Goal: Task Accomplishment & Management: Manage account settings

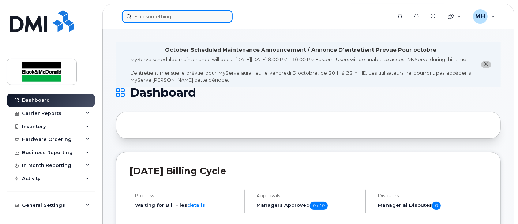
drag, startPoint x: 149, startPoint y: 20, endPoint x: 157, endPoint y: 14, distance: 9.7
click at [154, 16] on input at bounding box center [177, 16] width 111 height 13
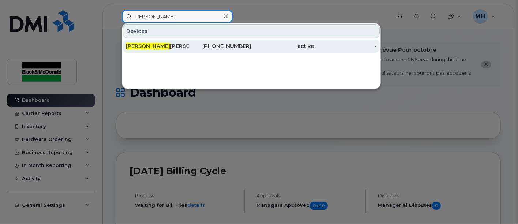
type input "tyler suc"
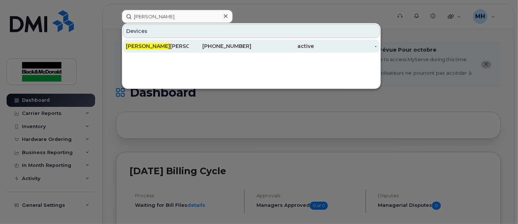
click at [154, 46] on div "Tyler Suc kert" at bounding box center [157, 45] width 63 height 7
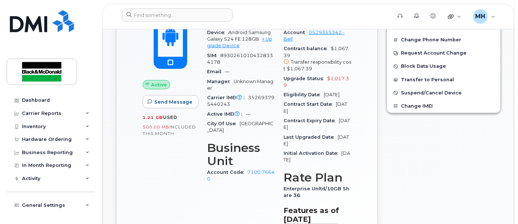
scroll to position [284, 0]
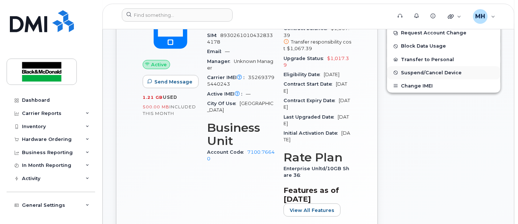
click at [432, 71] on span "Suspend/Cancel Device" at bounding box center [431, 72] width 61 height 5
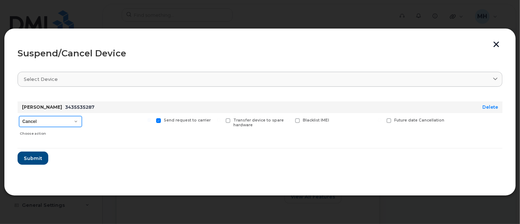
click at [66, 121] on select "Cancel Suspend - Extend Suspension Suspend - Reduced Rate Suspend - Full Rate S…" at bounding box center [50, 121] width 63 height 11
select select "[object Object]"
click at [19, 116] on select "Cancel Suspend - Extend Suspension Suspend - Reduced Rate Suspend - Full Rate S…" at bounding box center [50, 121] width 63 height 11
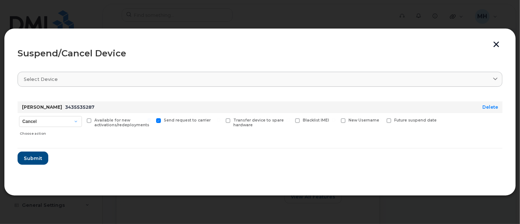
click at [88, 121] on span at bounding box center [89, 120] width 5 height 5
click at [82, 121] on input "Available for new activations/redeployments" at bounding box center [80, 120] width 4 height 4
checkbox input "true"
click at [38, 161] on span "Submit" at bounding box center [32, 158] width 18 height 7
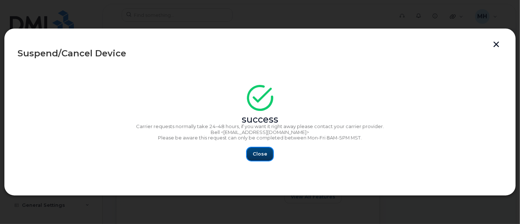
click at [259, 160] on button "Close" at bounding box center [260, 153] width 26 height 13
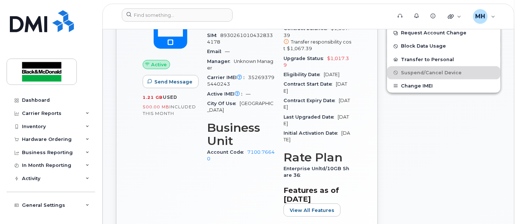
scroll to position [122, 0]
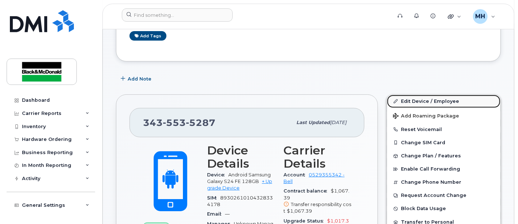
click at [411, 101] on link "Edit Device / Employee" at bounding box center [443, 101] width 113 height 13
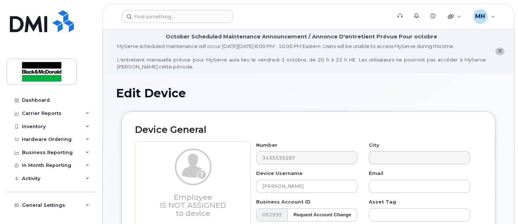
select select "34141875"
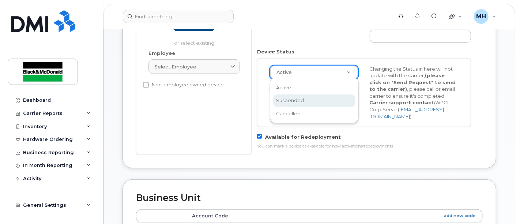
scroll to position [0, 2]
drag, startPoint x: 296, startPoint y: 99, endPoint x: 300, endPoint y: 98, distance: 4.6
select select "suspended"
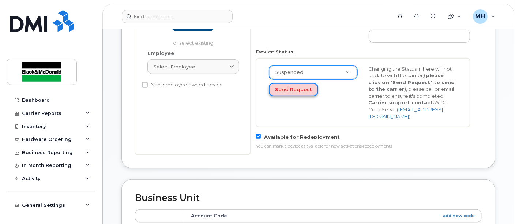
click at [300, 89] on button "Send Request" at bounding box center [293, 90] width 49 height 14
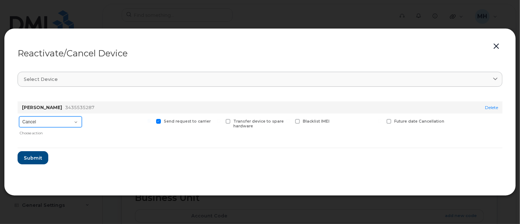
click at [58, 120] on select "Cancel Suspend - Extend Suspension Reactivate" at bounding box center [50, 121] width 63 height 11
select select "[object Object]"
click at [19, 116] on select "Cancel Suspend - Extend Suspension Reactivate" at bounding box center [50, 121] width 63 height 11
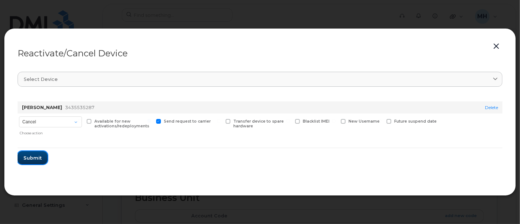
click at [30, 160] on span "Submit" at bounding box center [32, 157] width 18 height 7
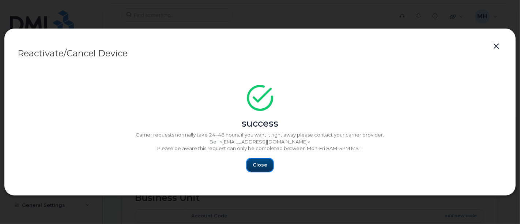
drag, startPoint x: 252, startPoint y: 167, endPoint x: 257, endPoint y: 165, distance: 5.7
click at [252, 167] on button "Close" at bounding box center [260, 164] width 26 height 13
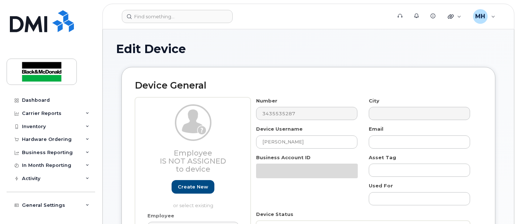
select select "34141875"
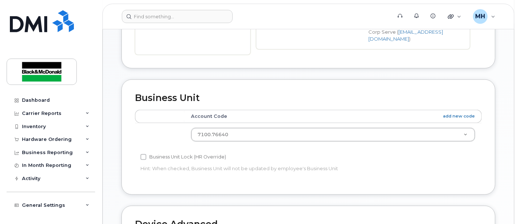
scroll to position [475, 0]
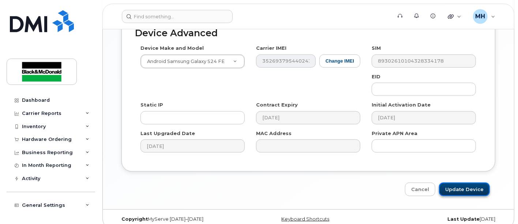
click at [463, 183] on input "Update Device" at bounding box center [464, 190] width 51 height 14
type input "Saving..."
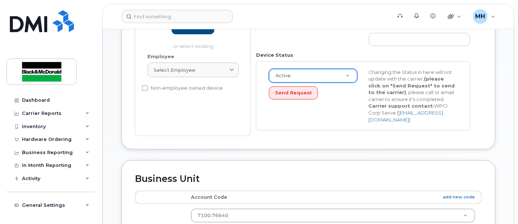
scroll to position [109, 0]
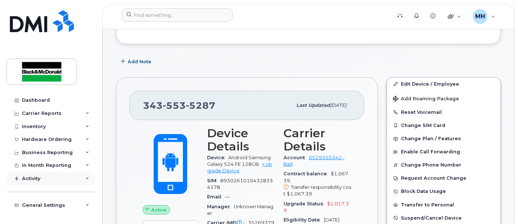
scroll to position [81, 0]
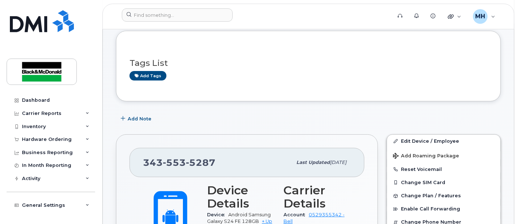
scroll to position [81, 0]
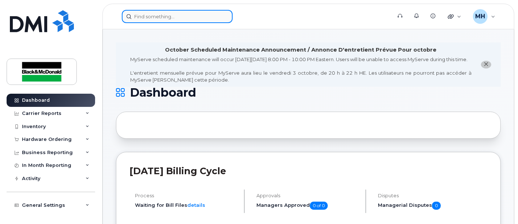
click at [160, 19] on input at bounding box center [177, 16] width 111 height 13
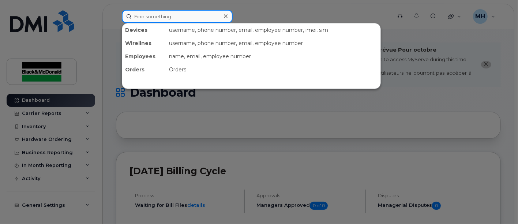
click at [168, 18] on input at bounding box center [177, 16] width 111 height 13
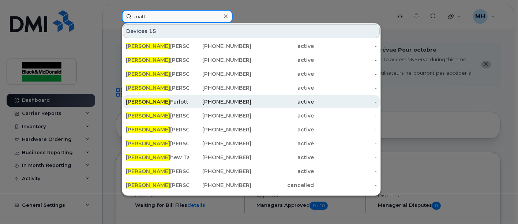
type input "matt"
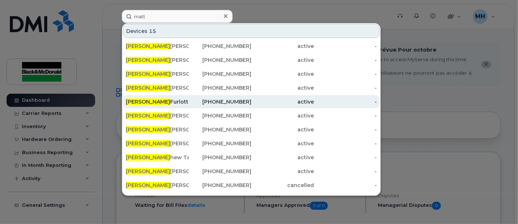
click at [157, 100] on div "Matt Furlotte" at bounding box center [157, 101] width 63 height 7
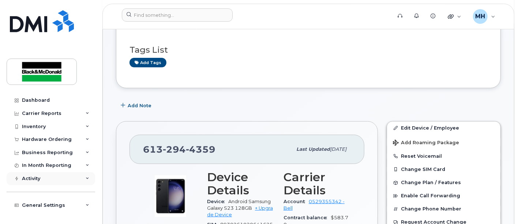
scroll to position [81, 0]
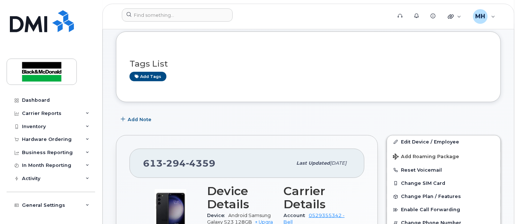
click at [206, 86] on div "Tags List Add tags" at bounding box center [309, 66] width 358 height 43
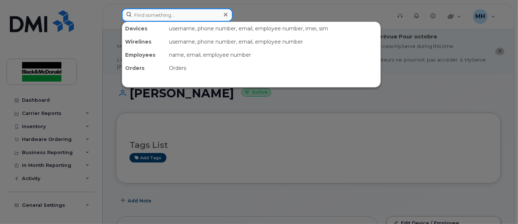
drag, startPoint x: 161, startPoint y: 9, endPoint x: 158, endPoint y: 12, distance: 4.9
click at [160, 9] on input at bounding box center [177, 14] width 111 height 13
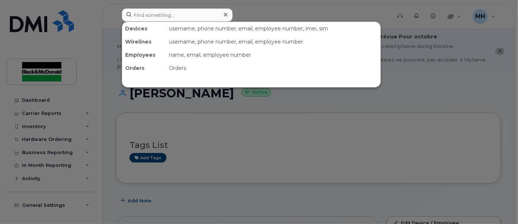
click at [412, 96] on div at bounding box center [259, 112] width 518 height 224
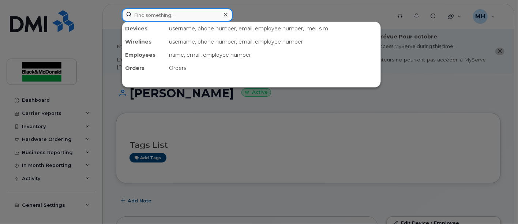
click at [163, 16] on input at bounding box center [177, 14] width 111 height 13
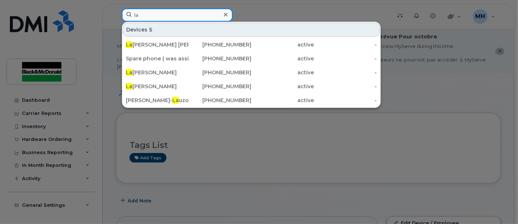
type input "l"
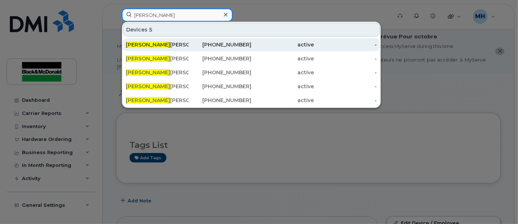
type input "tyler"
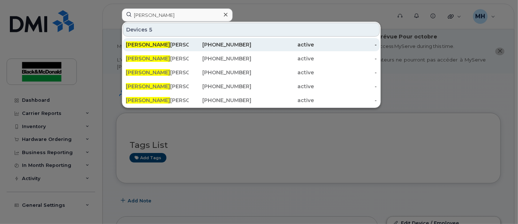
click at [153, 40] on div "Tyler Suckert" at bounding box center [157, 44] width 63 height 13
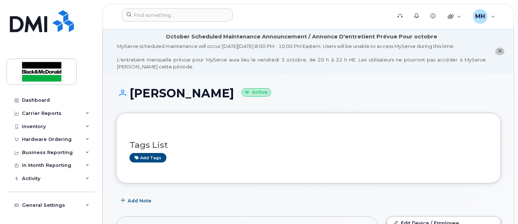
click at [338, 90] on h1 "[PERSON_NAME] Active" at bounding box center [308, 93] width 385 height 13
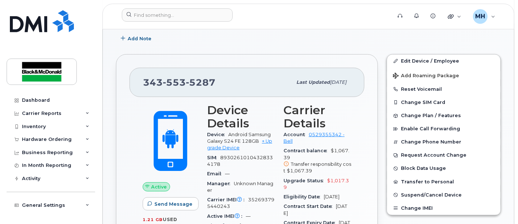
scroll to position [162, 0]
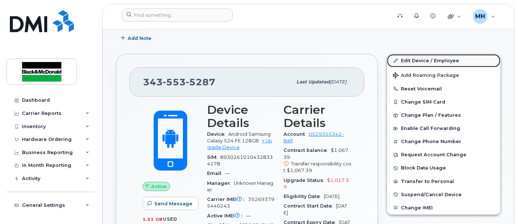
click at [418, 61] on link "Edit Device / Employee" at bounding box center [443, 60] width 113 height 13
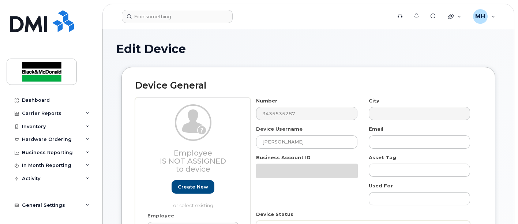
select select "34141875"
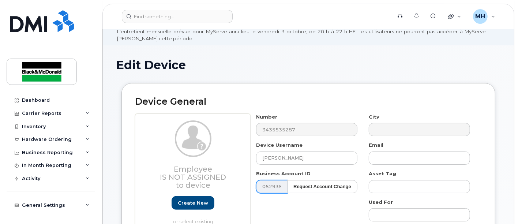
scroll to position [122, 0]
